Goal: Information Seeking & Learning: Learn about a topic

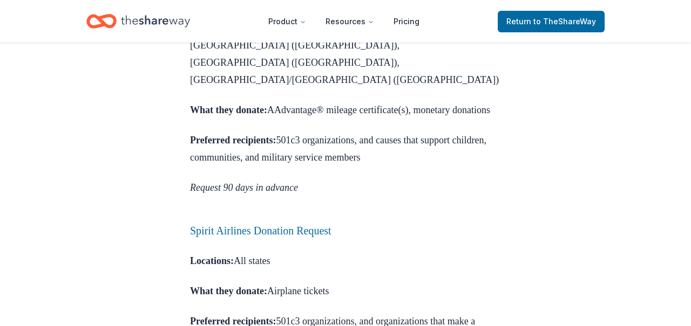
scroll to position [822, 0]
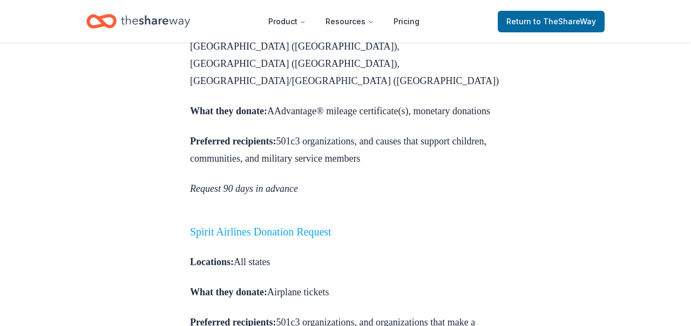
click at [277, 226] on link "Spirit Airlines Donation Request" at bounding box center [260, 232] width 141 height 12
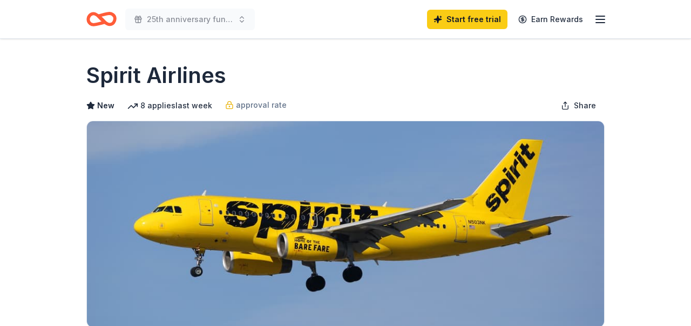
scroll to position [161, 0]
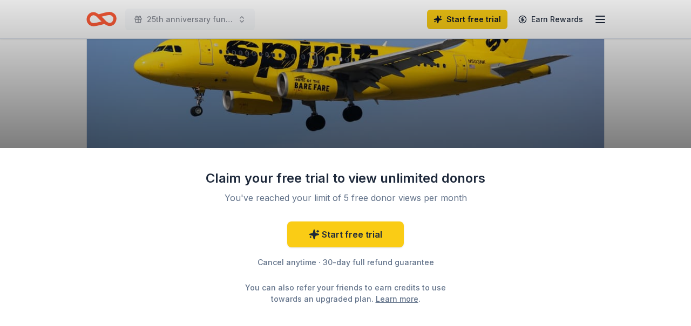
click at [523, 198] on div "Claim your free trial to view unlimited donors You've reached your limit of 5 f…" at bounding box center [345, 237] width 691 height 178
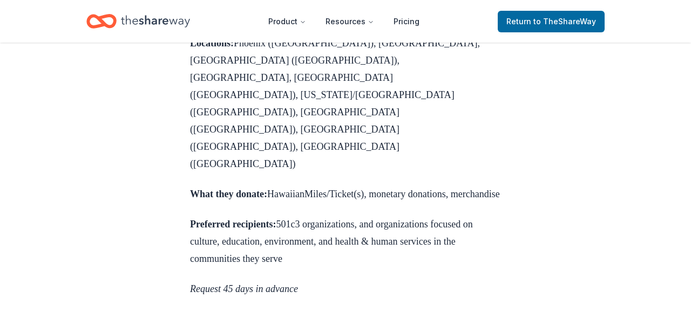
scroll to position [1212, 0]
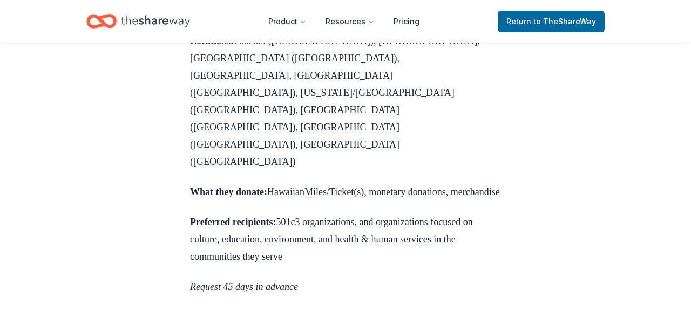
click at [302, 324] on link "Alaska Airlines Donation Request" at bounding box center [277, 330] width 175 height 12
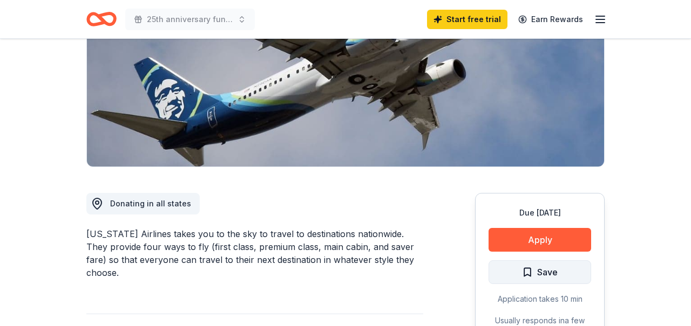
scroll to position [161, 0]
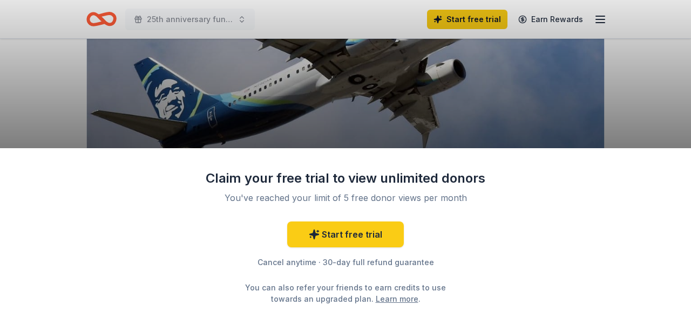
click at [515, 244] on div "Claim your free trial to view unlimited donors You've reached your limit of 5 f…" at bounding box center [345, 237] width 691 height 178
